Goal: Communication & Community: Answer question/provide support

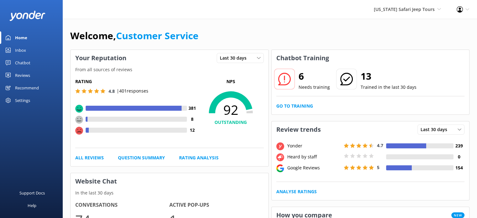
click at [23, 74] on div "Reviews" at bounding box center [22, 75] width 15 height 13
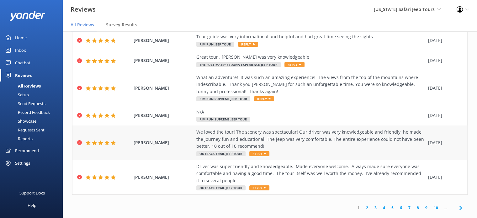
scroll to position [13, 0]
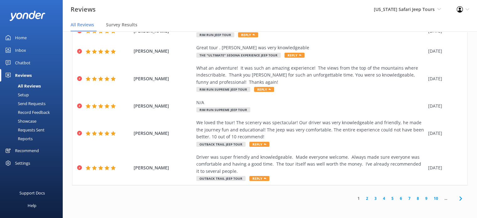
click at [363, 197] on link "2" at bounding box center [367, 198] width 8 height 6
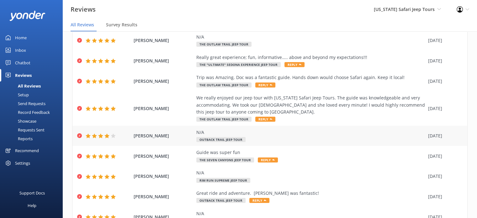
scroll to position [89, 0]
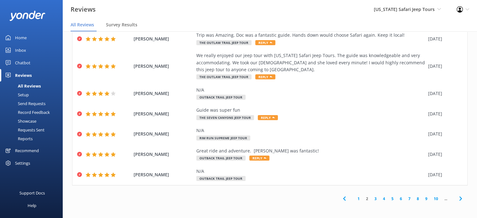
click at [372, 199] on link "3" at bounding box center [376, 199] width 8 height 6
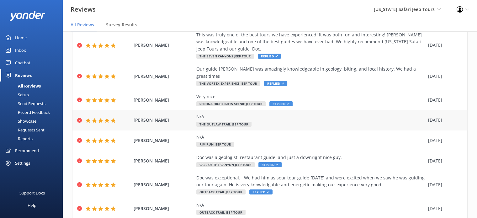
scroll to position [110, 0]
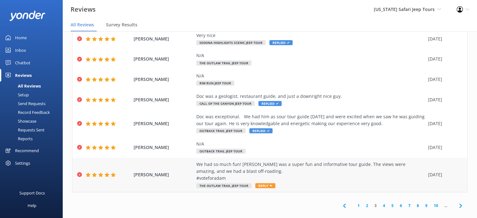
click at [264, 183] on span "Reply" at bounding box center [265, 185] width 20 height 5
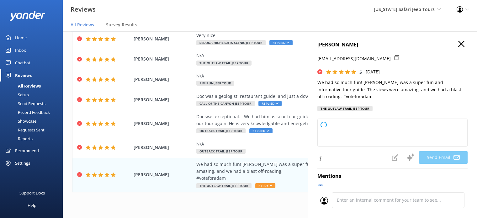
type textarea "Thanks so much, [PERSON_NAME]! We’re thrilled you had a blast with [PERSON_NAME…"
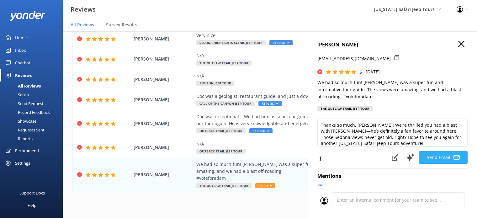
click at [441, 157] on button "Send Email" at bounding box center [443, 157] width 49 height 13
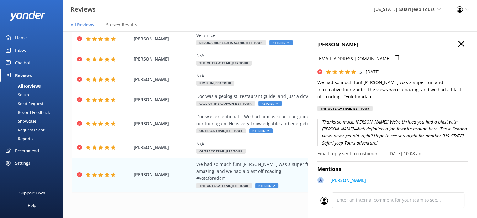
click at [458, 43] on use "button" at bounding box center [461, 44] width 6 height 6
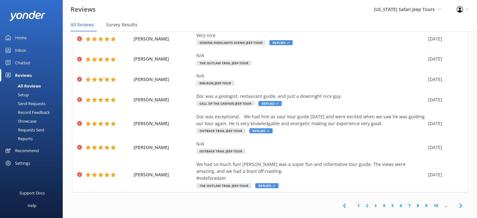
click at [363, 203] on link "2" at bounding box center [367, 206] width 8 height 6
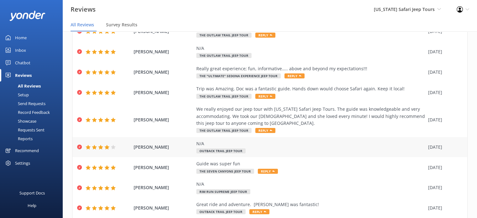
scroll to position [89, 0]
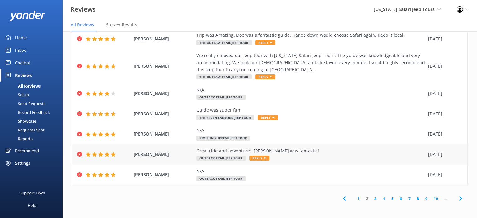
click at [259, 159] on span "Reply" at bounding box center [259, 158] width 20 height 5
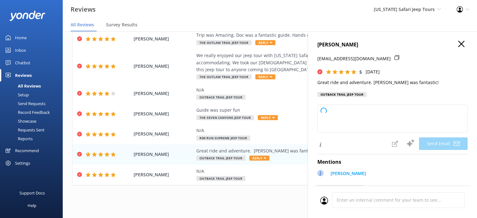
type textarea "Thanks so much, [PERSON_NAME]! We’re really glad you had a great adventure with…"
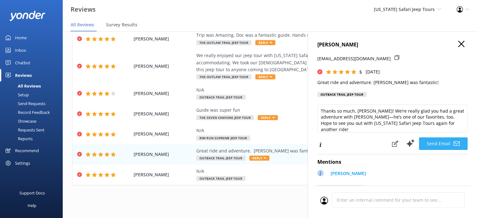
click at [437, 146] on button "Send Email" at bounding box center [443, 143] width 49 height 13
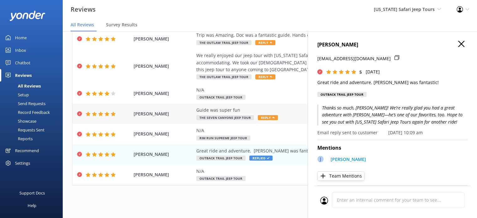
click at [269, 119] on span "Reply" at bounding box center [268, 117] width 20 height 5
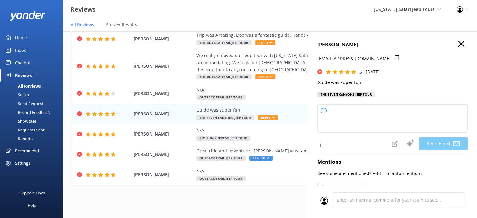
type textarea "Thanks so much, [PERSON_NAME]! We’re glad you had a blast with your guide—our t…"
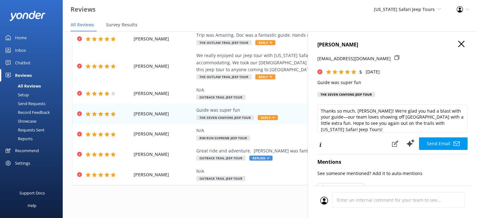
click at [439, 143] on button "Send Email" at bounding box center [443, 143] width 49 height 13
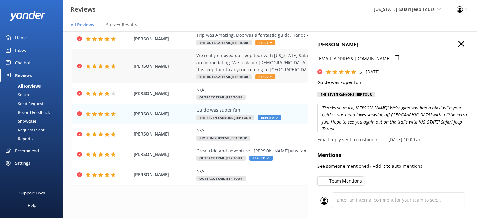
click at [263, 78] on span "Reply" at bounding box center [265, 76] width 20 height 5
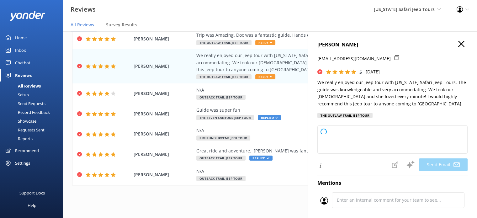
type textarea "Thanks so much, [PERSON_NAME]! We're thrilled your family (especially your [DEM…"
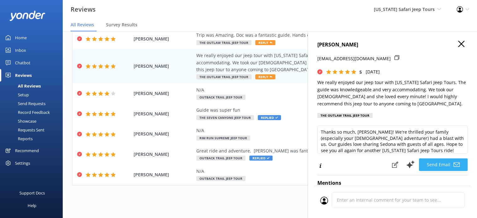
click at [437, 163] on button "Send Email" at bounding box center [443, 164] width 49 height 13
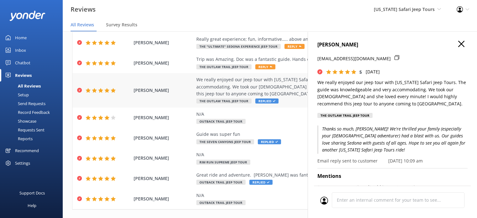
scroll to position [27, 0]
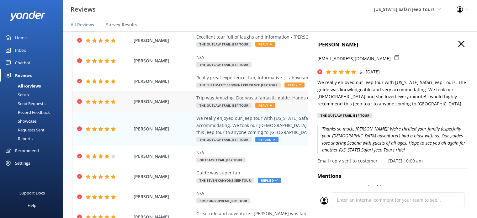
click at [263, 104] on span "Reply" at bounding box center [265, 105] width 20 height 5
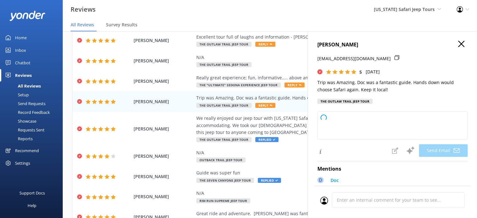
type textarea "Thanks so much, [PERSON_NAME]! We're thrilled you had an amazing trip with [PER…"
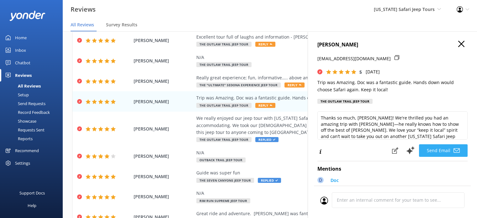
click at [434, 151] on button "Send Email" at bounding box center [443, 150] width 49 height 13
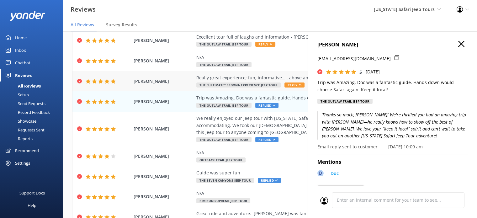
click at [294, 86] on span "Reply" at bounding box center [295, 85] width 20 height 5
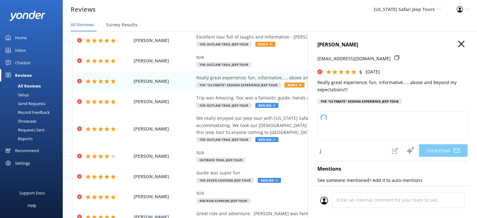
type textarea "Thanks so much, [PERSON_NAME]! We love hearing that your experience was even be…"
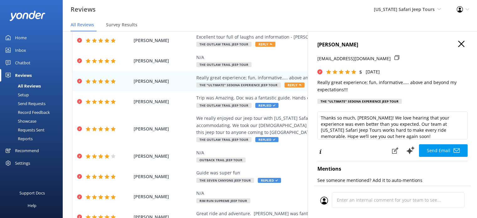
click at [440, 152] on button "Send Email" at bounding box center [443, 150] width 49 height 13
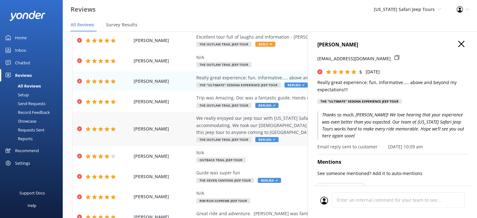
scroll to position [0, 0]
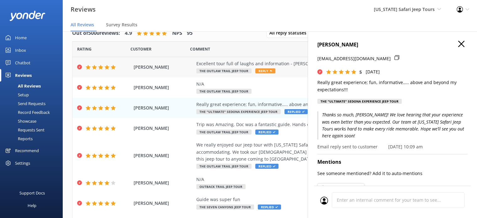
click at [265, 72] on span "Reply" at bounding box center [265, 70] width 20 height 5
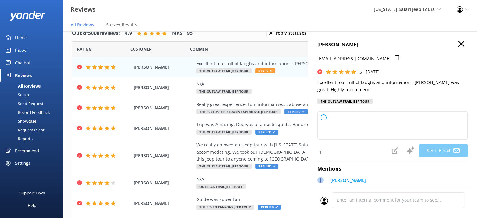
type textarea "Thanks so much, [PERSON_NAME]! We’re glad you had a fun and informative time ou…"
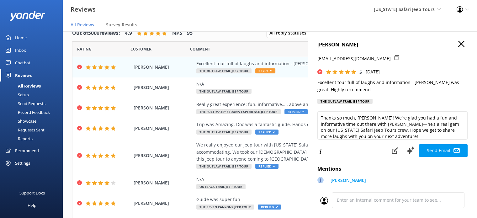
click at [442, 151] on button "Send Email" at bounding box center [443, 150] width 49 height 13
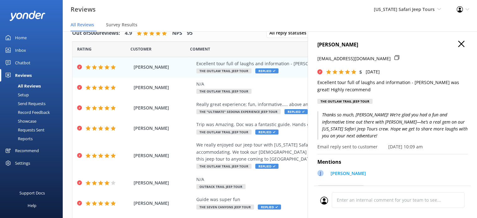
click at [458, 42] on icon "button" at bounding box center [461, 44] width 6 height 6
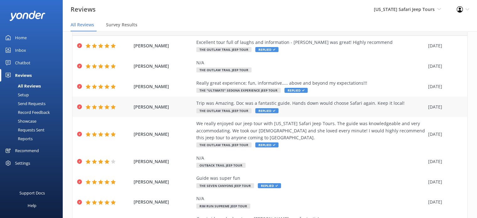
scroll to position [89, 0]
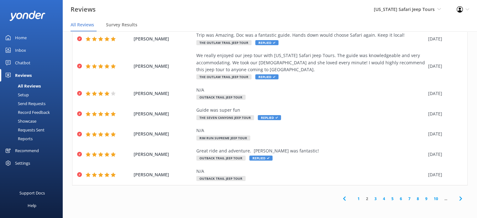
click at [355, 198] on link "1" at bounding box center [359, 199] width 8 height 6
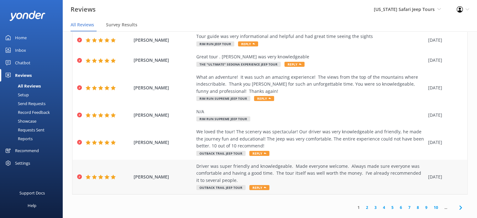
scroll to position [160, 0]
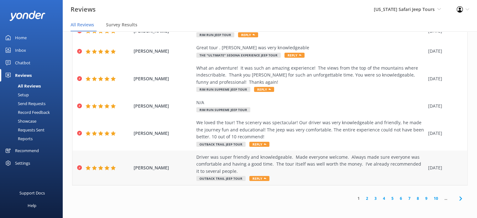
click at [259, 179] on span "Reply" at bounding box center [259, 178] width 20 height 5
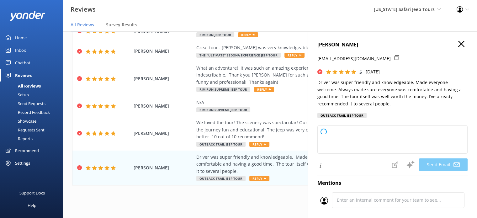
type textarea "Thanks so much, [PERSON_NAME]! We’re glad you felt right at home out on the tra…"
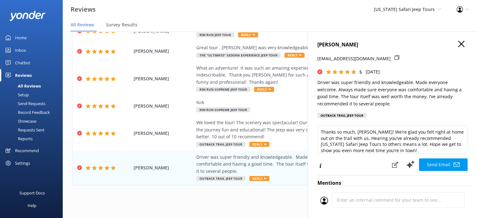
click at [439, 165] on button "Send Email" at bounding box center [443, 164] width 49 height 13
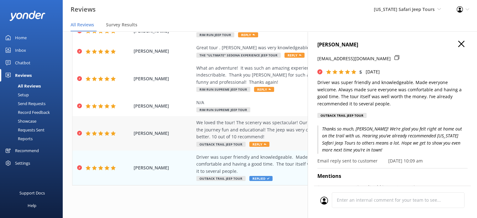
click at [255, 144] on span "Reply" at bounding box center [259, 144] width 20 height 5
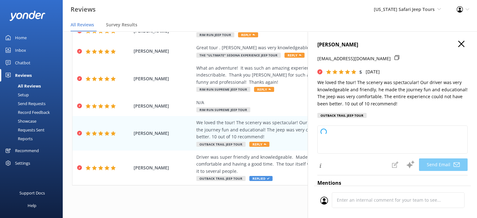
type textarea "Thanks so much, [PERSON_NAME]! We're thrilled you had such a great time and lov…"
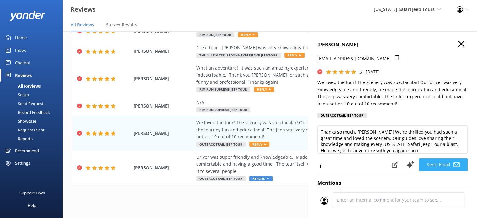
click at [434, 166] on button "Send Email" at bounding box center [443, 164] width 49 height 13
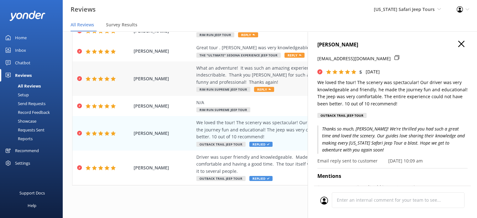
click at [263, 90] on span "Reply" at bounding box center [264, 89] width 20 height 5
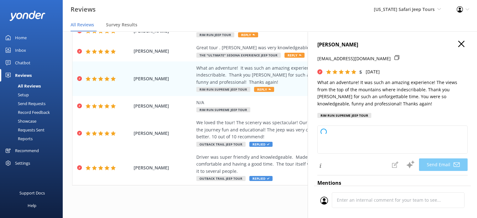
type textarea "Thanks so much, [PERSON_NAME]! We’re thrilled you had such an unforgettable adv…"
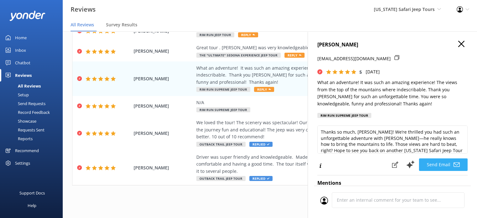
click at [437, 163] on button "Send Email" at bounding box center [443, 164] width 49 height 13
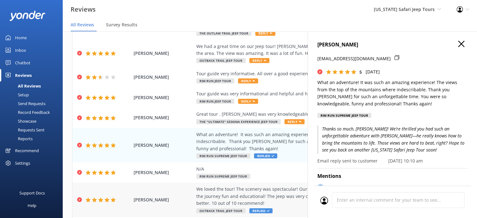
scroll to position [66, 0]
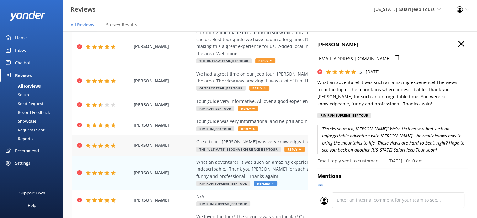
click at [290, 150] on span "Reply" at bounding box center [295, 149] width 20 height 5
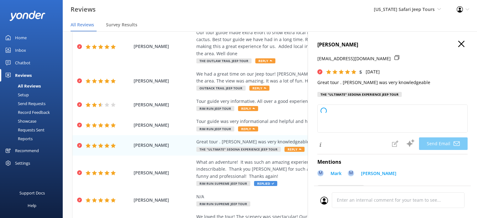
type textarea "Thanks so much, [PERSON_NAME]! We’re glad you had a great time out there with […"
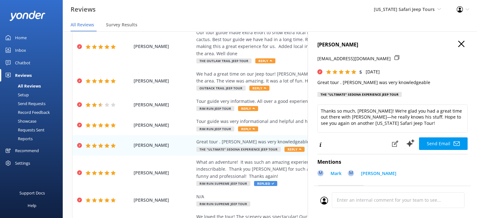
click at [438, 144] on button "Send Email" at bounding box center [443, 143] width 49 height 13
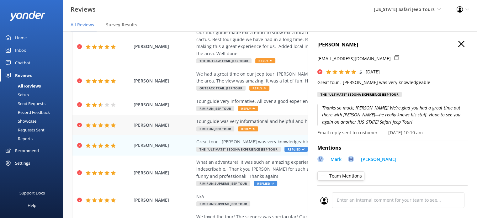
click at [244, 128] on span "Reply" at bounding box center [248, 128] width 20 height 5
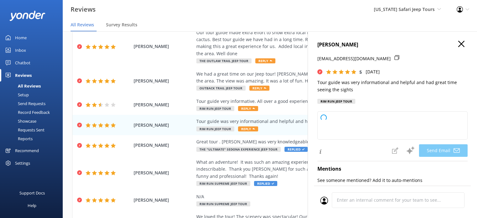
type textarea "Thanks so much, [PERSON_NAME]! We’re glad you had a great time exploring with u…"
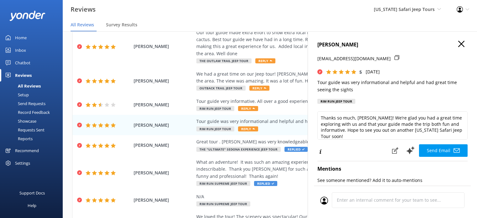
click at [439, 151] on button "Send Email" at bounding box center [443, 150] width 49 height 13
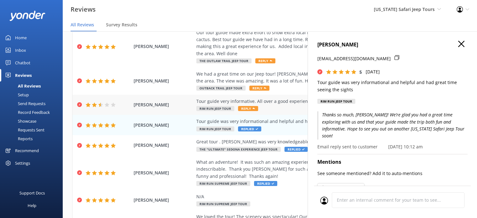
click at [244, 109] on span "Reply" at bounding box center [248, 108] width 20 height 5
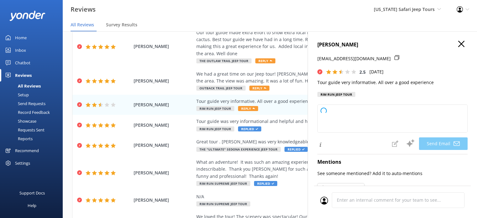
type textarea "Hey [PERSON_NAME], thanks for sharing your thoughts with us. We're glad to hear…"
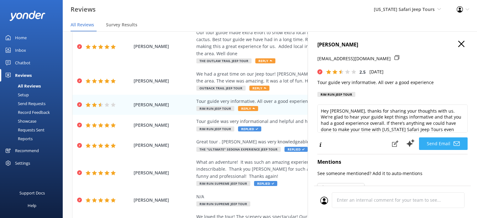
click at [437, 142] on button "Send Email" at bounding box center [443, 143] width 49 height 13
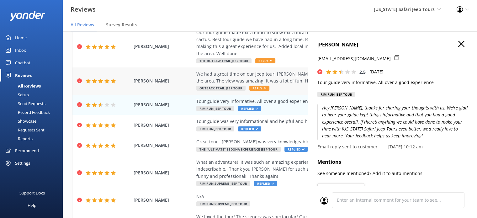
click at [259, 88] on span "Reply" at bounding box center [259, 88] width 20 height 5
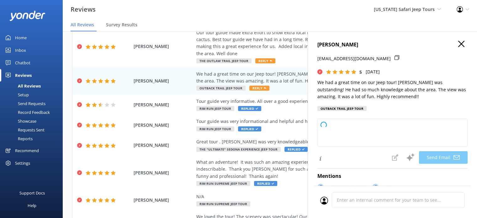
type textarea "Thanks so much, [PERSON_NAME]! We’re thrilled you had a blast with [PERSON_NAME…"
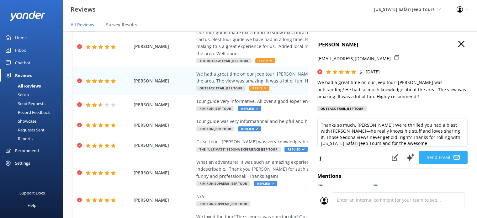
click at [440, 158] on button "Send Email" at bounding box center [443, 157] width 49 height 13
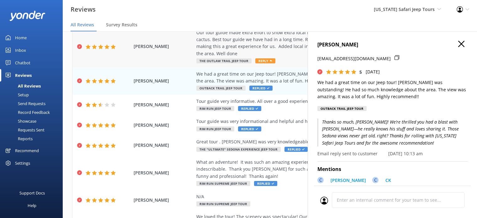
click at [261, 60] on span "Reply" at bounding box center [265, 60] width 20 height 5
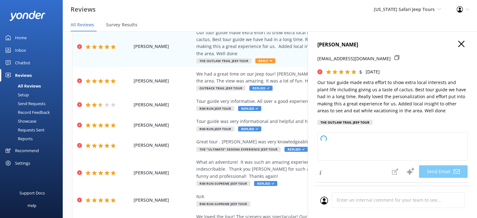
type textarea "Hey [PERSON_NAME], thanks so much for the awesome review! We’re thrilled you ha…"
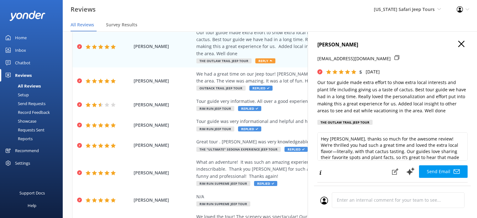
click at [437, 178] on button "Send Email" at bounding box center [443, 171] width 49 height 13
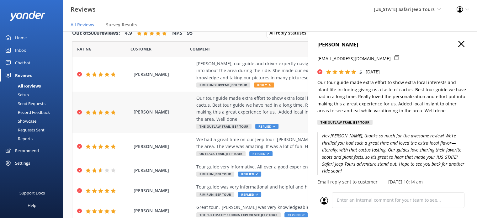
scroll to position [0, 0]
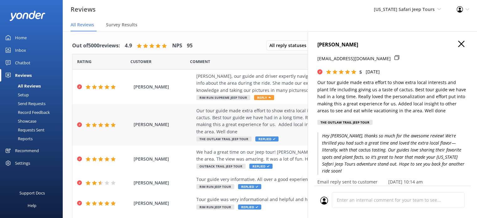
drag, startPoint x: 264, startPoint y: 98, endPoint x: 279, endPoint y: 104, distance: 15.7
click at [264, 98] on span "Reply" at bounding box center [264, 97] width 20 height 5
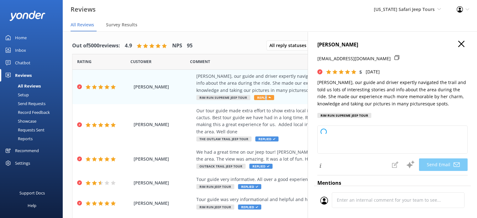
type textarea "[PERSON_NAME], thanks so much for sharing your experience! [PERSON_NAME] will b…"
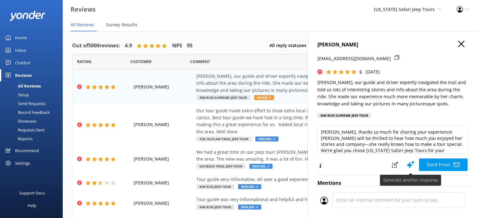
click at [435, 164] on button "Send Email" at bounding box center [443, 164] width 49 height 13
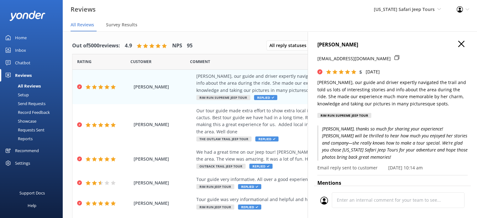
click at [458, 44] on icon "button" at bounding box center [461, 44] width 6 height 6
